Goal: Complete application form

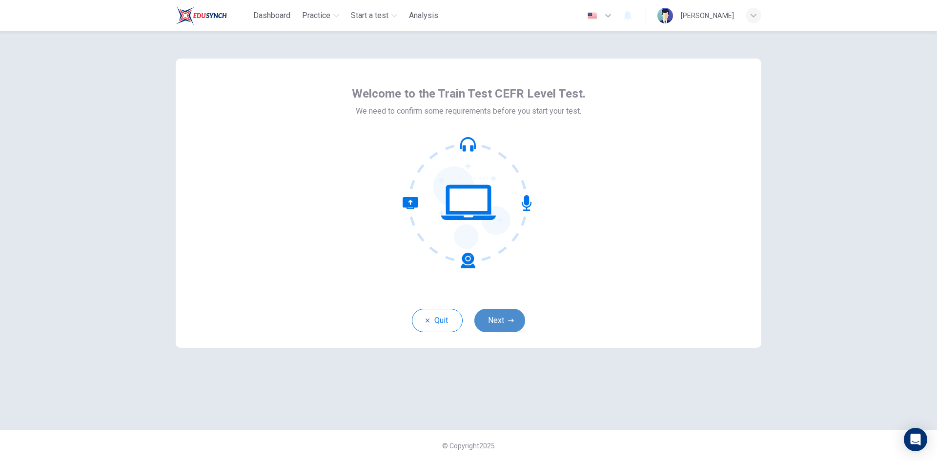
click at [499, 315] on button "Next" at bounding box center [499, 320] width 51 height 23
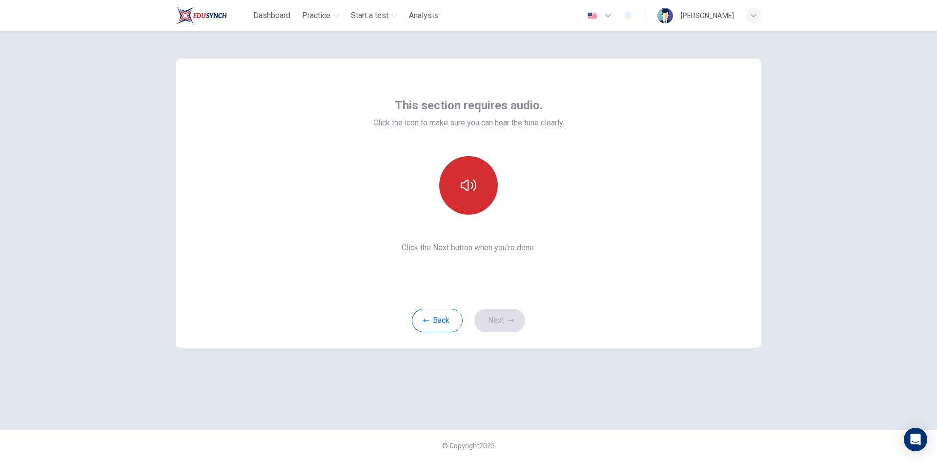
click at [462, 188] on icon "button" at bounding box center [469, 186] width 16 height 12
click at [512, 322] on icon "button" at bounding box center [511, 320] width 6 height 3
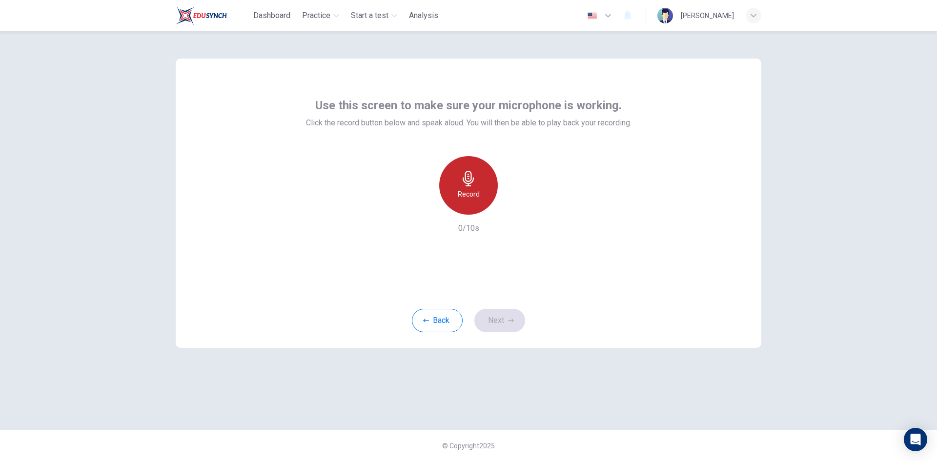
click at [470, 187] on div "Record" at bounding box center [468, 185] width 59 height 59
click at [506, 322] on button "Next" at bounding box center [499, 320] width 51 height 23
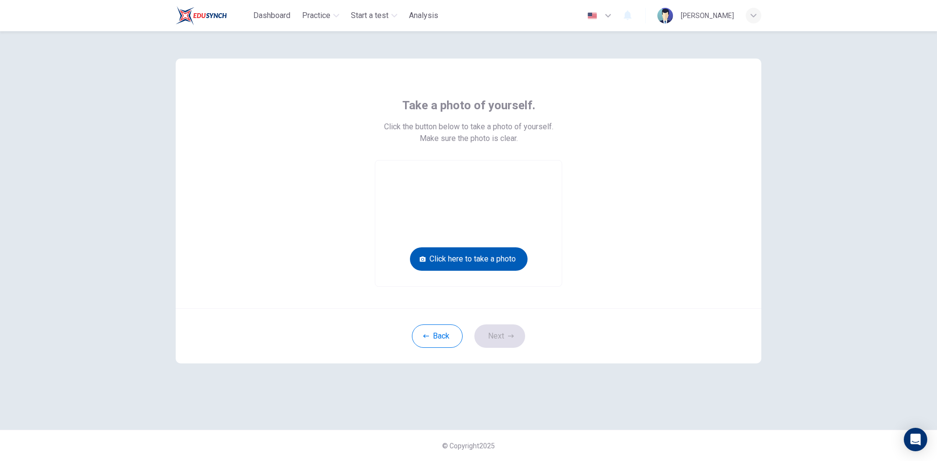
click at [494, 258] on button "Click here to take a photo" at bounding box center [469, 259] width 118 height 23
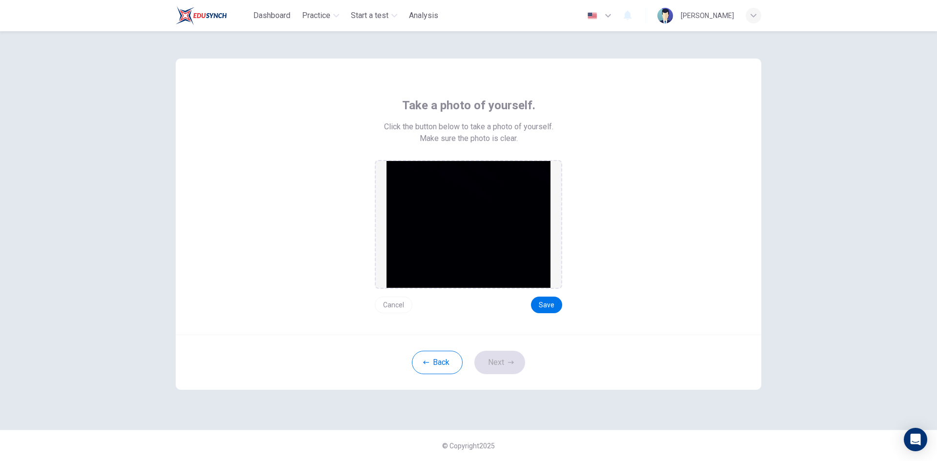
click at [482, 220] on img at bounding box center [469, 224] width 164 height 127
click at [520, 221] on img at bounding box center [469, 224] width 164 height 127
click at [551, 307] on button "Save" at bounding box center [546, 305] width 31 height 17
click at [487, 369] on button "Next" at bounding box center [499, 362] width 51 height 23
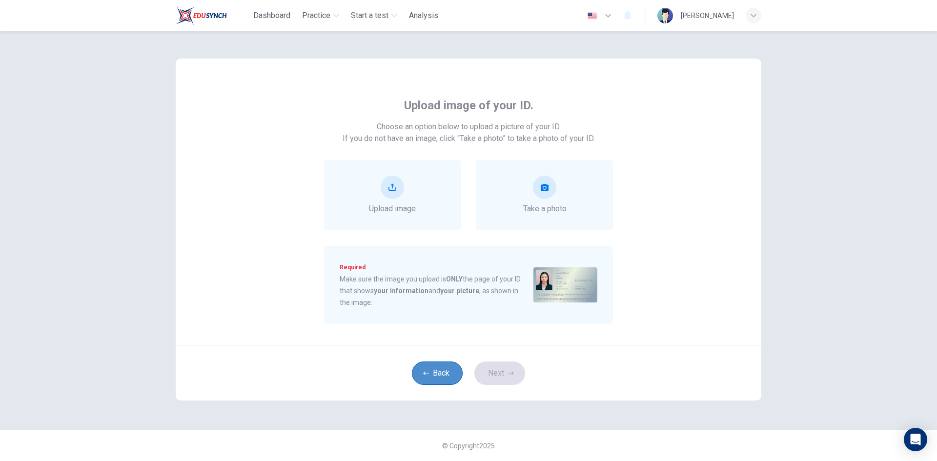
click at [442, 380] on button "Back" at bounding box center [437, 373] width 51 height 23
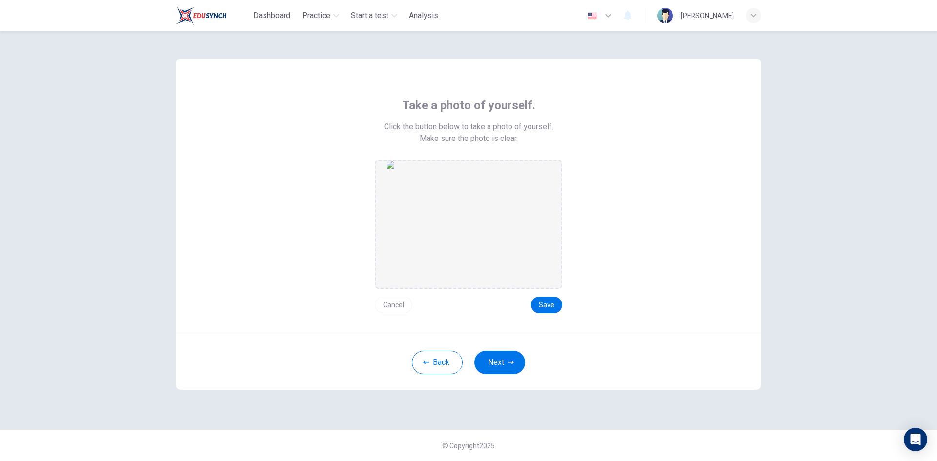
click at [501, 264] on img at bounding box center [469, 224] width 164 height 127
click at [430, 356] on button "Back" at bounding box center [437, 362] width 51 height 23
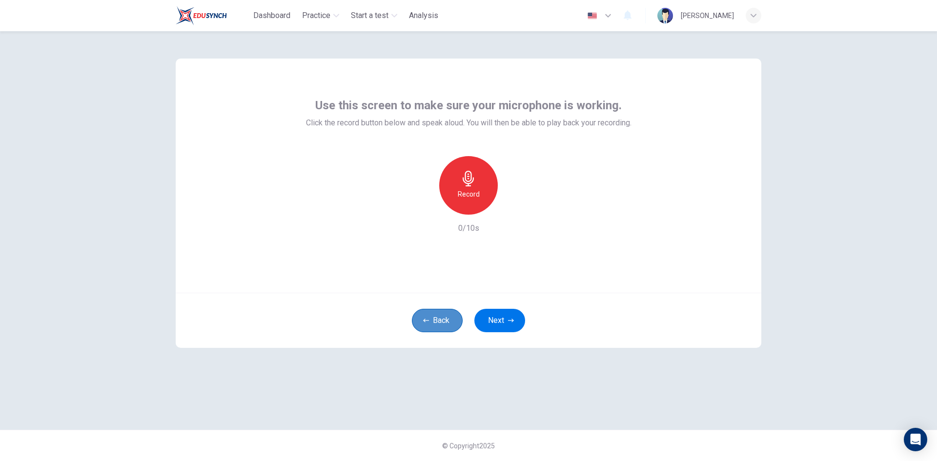
click at [427, 325] on button "Back" at bounding box center [437, 320] width 51 height 23
